Goal: Task Accomplishment & Management: Manage account settings

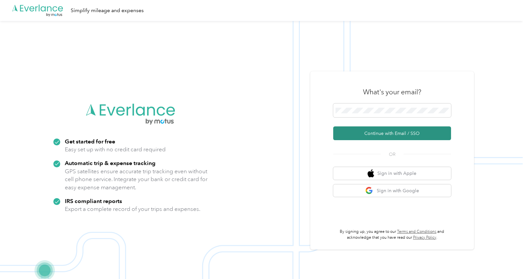
click at [387, 133] on button "Continue with Email / SSO" at bounding box center [392, 133] width 118 height 14
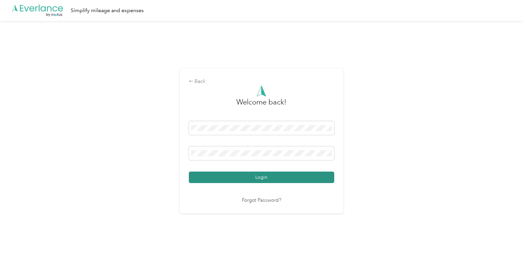
click at [265, 174] on button "Login" at bounding box center [261, 176] width 145 height 11
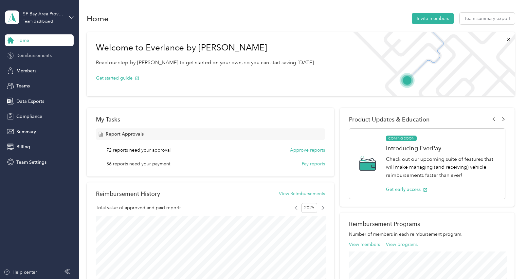
click at [38, 54] on span "Reimbursements" at bounding box center [33, 55] width 35 height 7
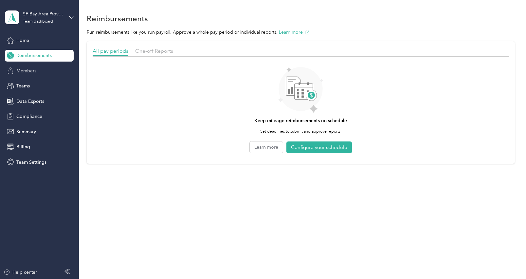
click at [32, 65] on div "Members" at bounding box center [39, 71] width 69 height 12
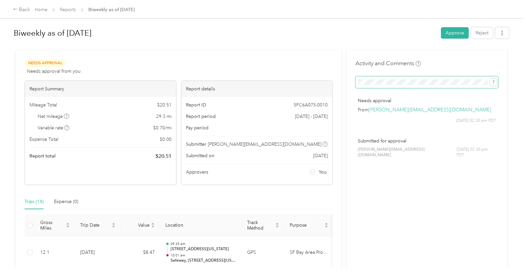
click at [490, 78] on button "submit" at bounding box center [493, 81] width 7 height 7
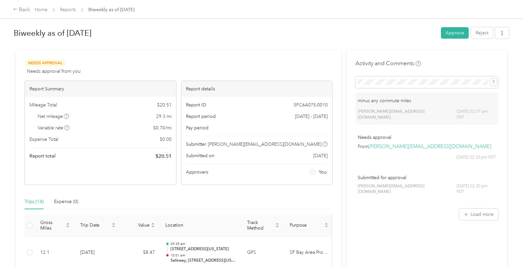
click at [456, 31] on button "Approve" at bounding box center [455, 32] width 28 height 11
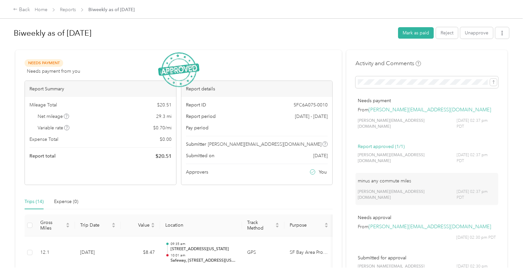
scroll to position [1, 0]
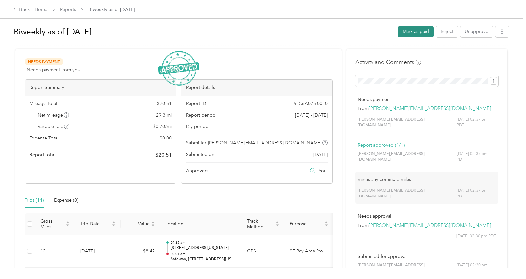
click at [417, 29] on button "Mark as paid" at bounding box center [416, 31] width 36 height 11
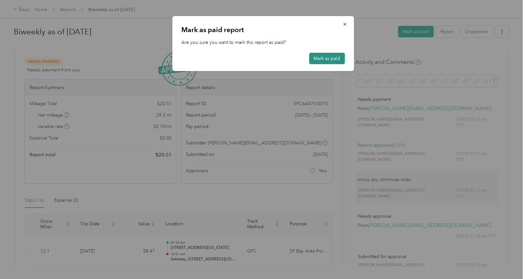
click at [335, 55] on button "Mark as paid" at bounding box center [327, 58] width 36 height 11
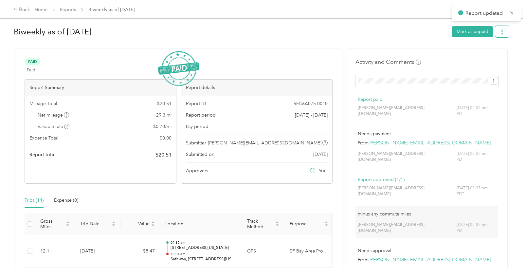
click at [502, 30] on icon "button" at bounding box center [501, 31] width 1 height 5
click at [490, 54] on span "Download" at bounding box center [487, 55] width 22 height 7
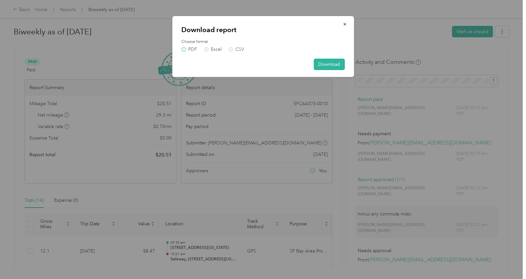
click at [184, 48] on label "PDF" at bounding box center [189, 49] width 16 height 5
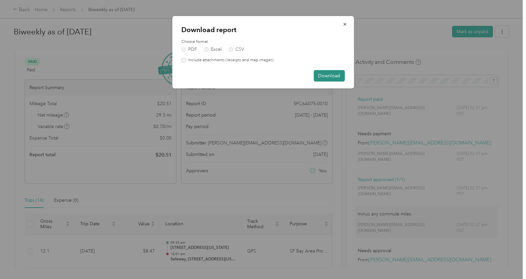
click at [329, 74] on button "Download" at bounding box center [328, 75] width 31 height 11
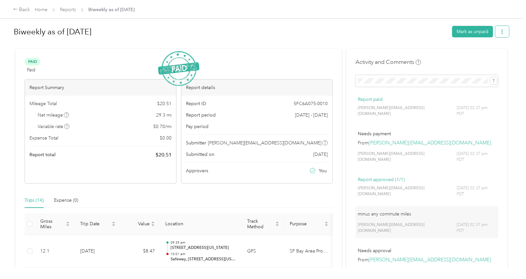
click at [504, 31] on icon "button" at bounding box center [501, 31] width 5 height 5
click at [486, 53] on span "Download" at bounding box center [487, 55] width 22 height 7
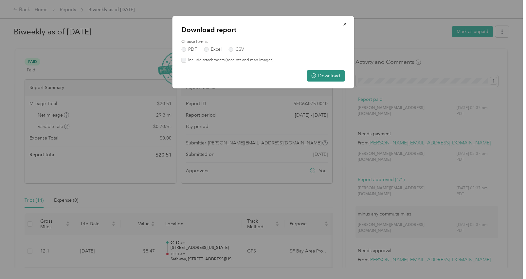
click at [334, 73] on button "Download" at bounding box center [325, 75] width 38 height 11
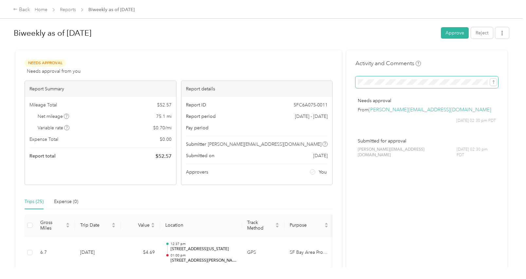
click at [490, 78] on button "submit" at bounding box center [493, 81] width 7 height 7
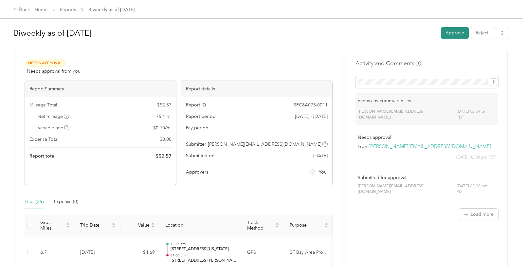
click at [458, 29] on button "Approve" at bounding box center [455, 32] width 28 height 11
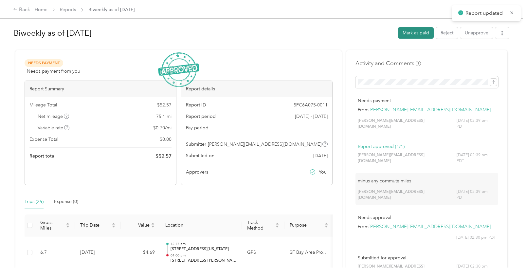
click at [412, 29] on button "Mark as paid" at bounding box center [416, 32] width 36 height 11
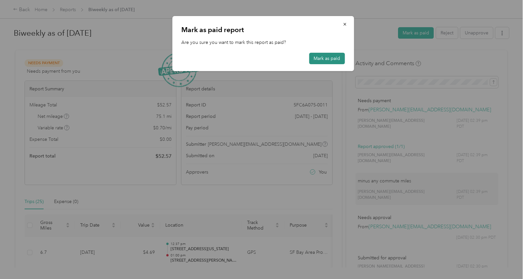
drag, startPoint x: 322, startPoint y: 54, endPoint x: 326, endPoint y: 53, distance: 3.7
click at [322, 54] on button "Mark as paid" at bounding box center [327, 58] width 36 height 11
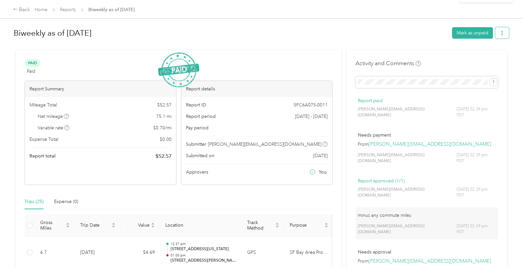
click at [508, 32] on button "button" at bounding box center [502, 32] width 14 height 11
click at [490, 54] on span "Download" at bounding box center [487, 57] width 22 height 7
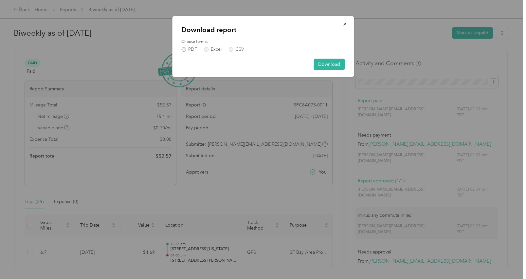
click at [186, 49] on label "PDF" at bounding box center [189, 49] width 16 height 5
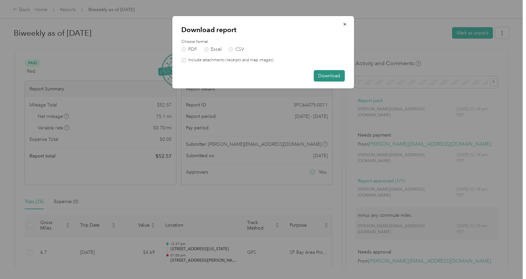
click at [324, 74] on button "Download" at bounding box center [328, 75] width 31 height 11
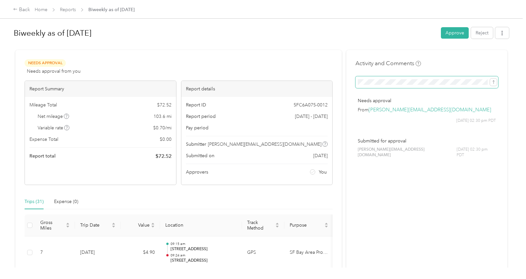
click at [490, 78] on button "submit" at bounding box center [493, 81] width 7 height 7
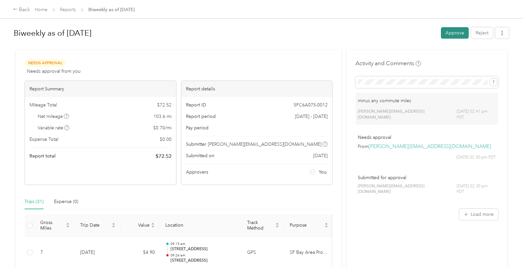
click at [457, 30] on button "Approve" at bounding box center [455, 32] width 28 height 11
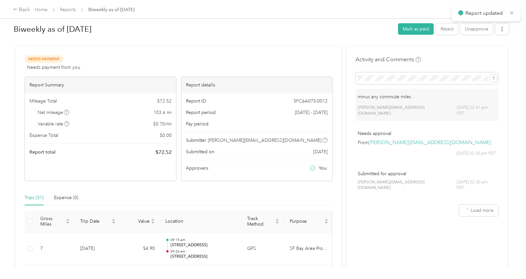
scroll to position [5, 0]
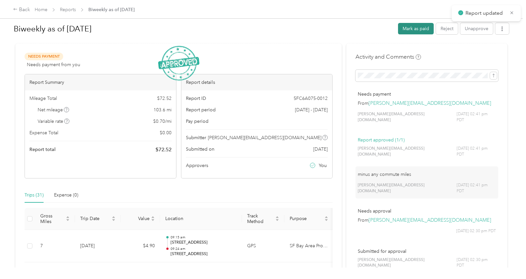
click at [419, 28] on button "Mark as paid" at bounding box center [416, 28] width 36 height 11
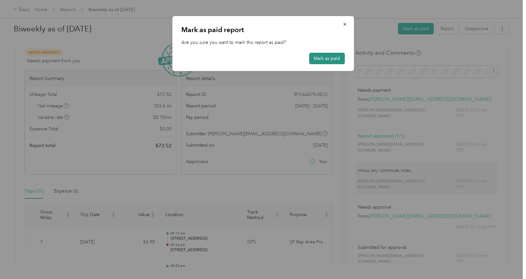
click at [331, 57] on button "Mark as paid" at bounding box center [327, 58] width 36 height 11
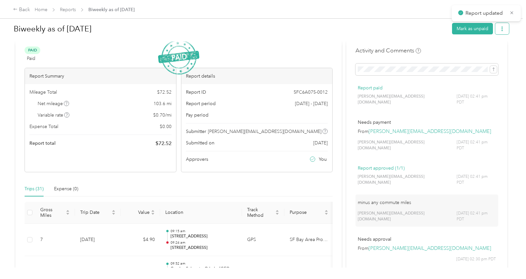
click at [504, 28] on icon "button" at bounding box center [501, 28] width 5 height 5
click at [479, 49] on span "Download" at bounding box center [487, 52] width 22 height 7
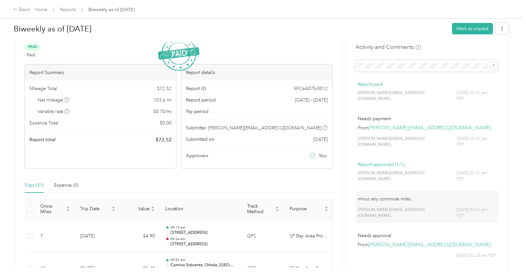
scroll to position [19, 0]
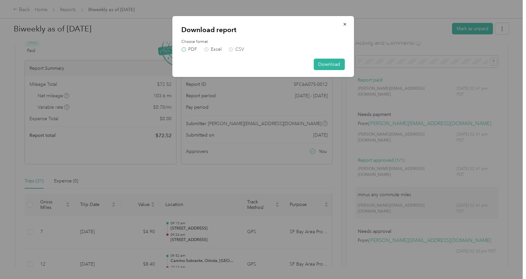
click at [184, 49] on label "PDF" at bounding box center [189, 49] width 16 height 5
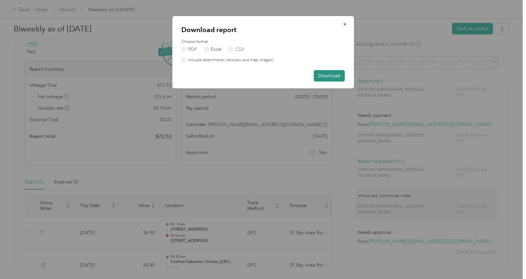
click at [328, 70] on button "Download" at bounding box center [328, 75] width 31 height 11
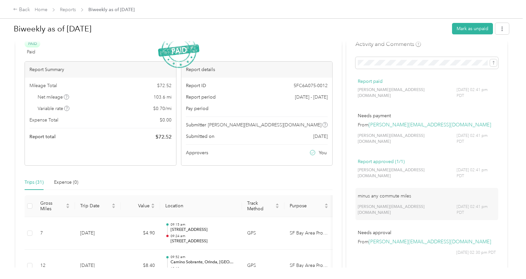
scroll to position [0, 0]
